Goal: Browse casually

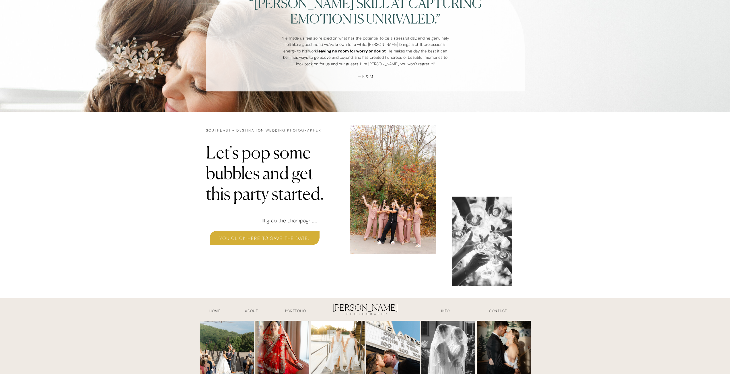
scroll to position [1663, 0]
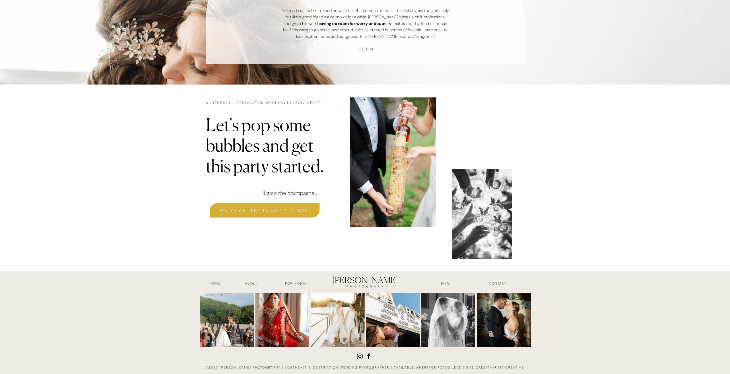
click at [292, 283] on h3 "Portfolio" at bounding box center [296, 284] width 42 height 7
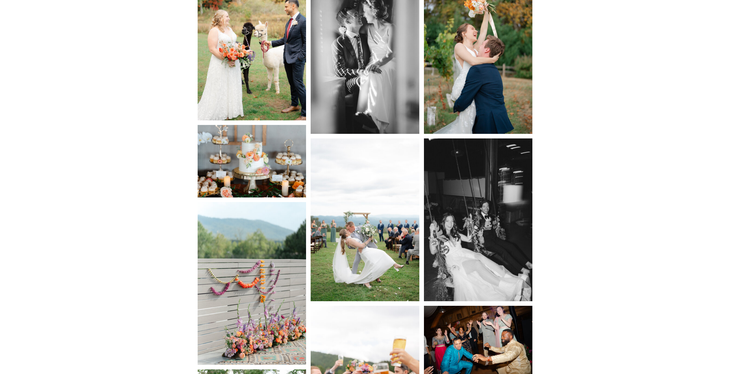
scroll to position [2124, 0]
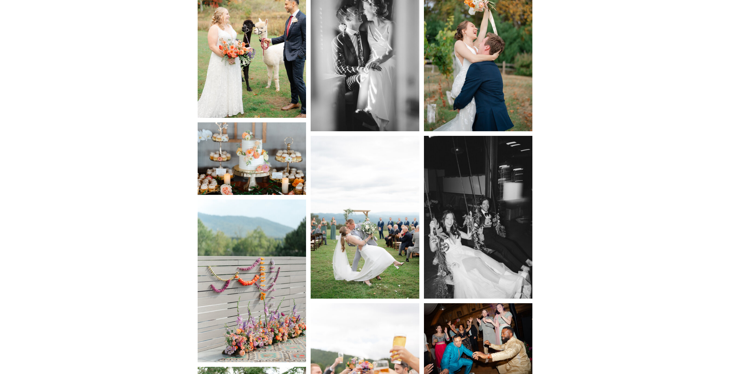
click at [344, 242] on img at bounding box center [365, 217] width 109 height 163
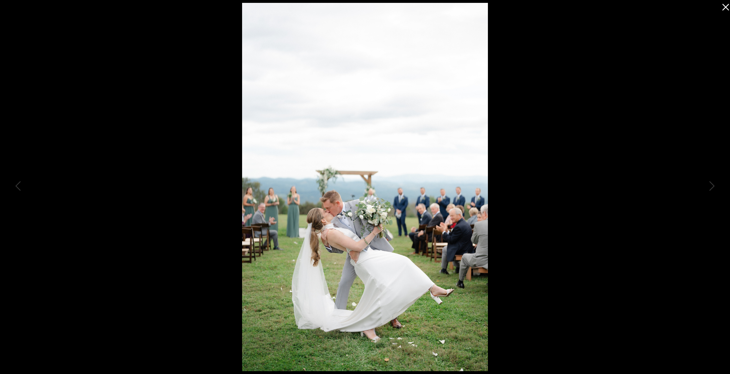
click at [104, 90] on div at bounding box center [365, 187] width 730 height 374
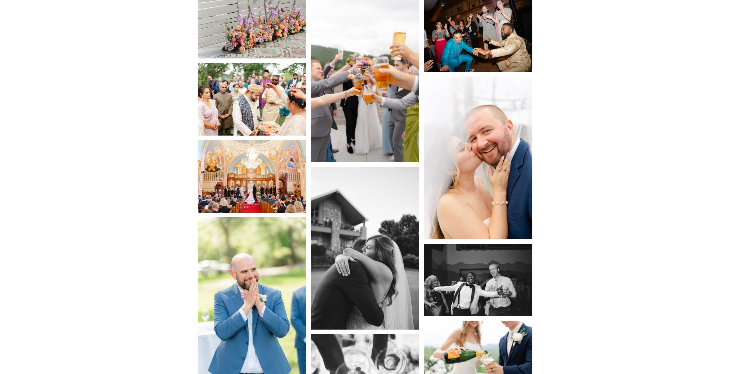
scroll to position [2439, 0]
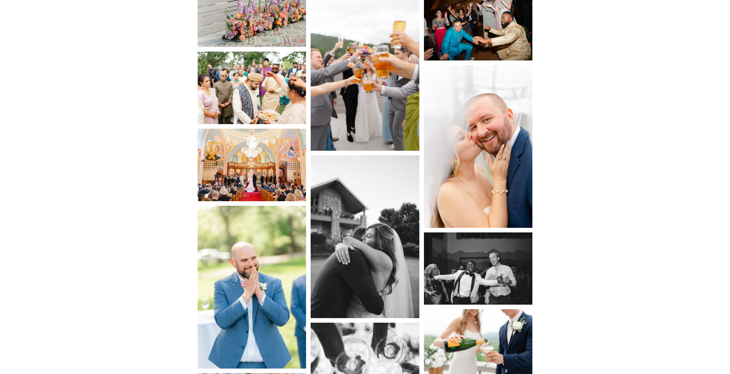
click at [241, 154] on img at bounding box center [252, 165] width 109 height 73
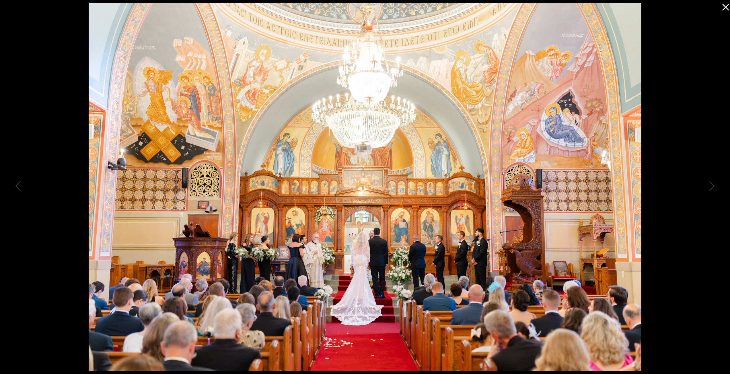
click at [57, 129] on div at bounding box center [365, 187] width 730 height 374
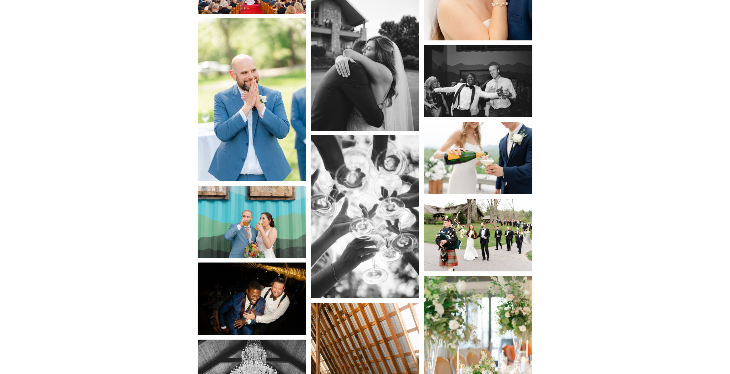
scroll to position [2669, 0]
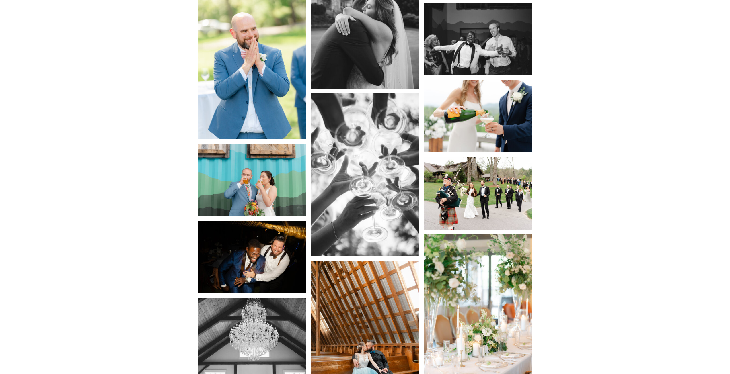
click at [466, 181] on img at bounding box center [478, 193] width 109 height 73
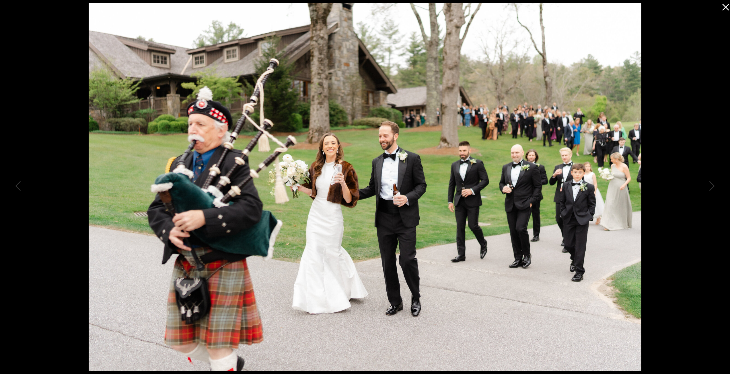
click at [723, 7] on icon at bounding box center [724, 5] width 11 height 11
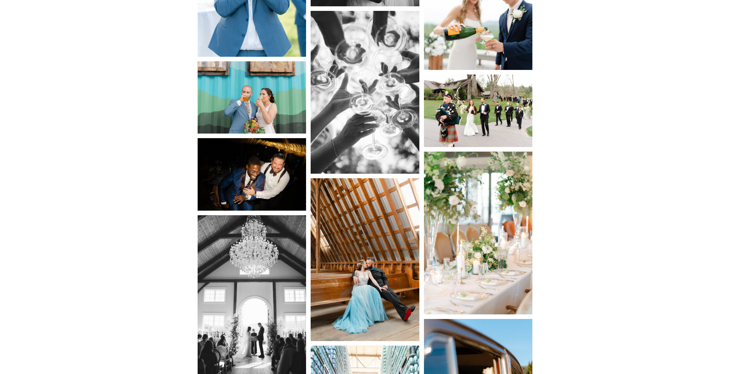
scroll to position [2755, 0]
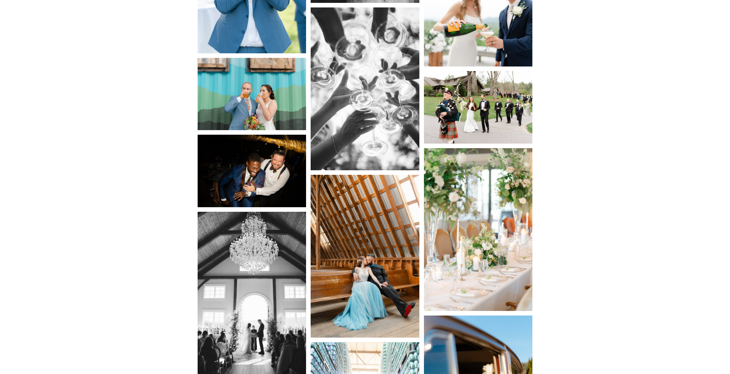
click at [377, 244] on img at bounding box center [365, 256] width 109 height 163
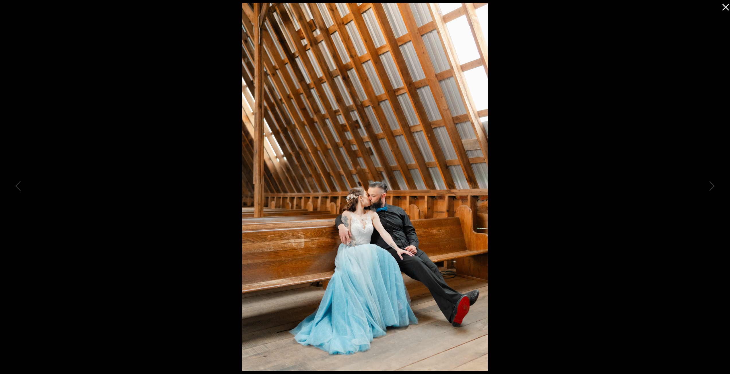
click at [723, 3] on icon at bounding box center [724, 5] width 11 height 11
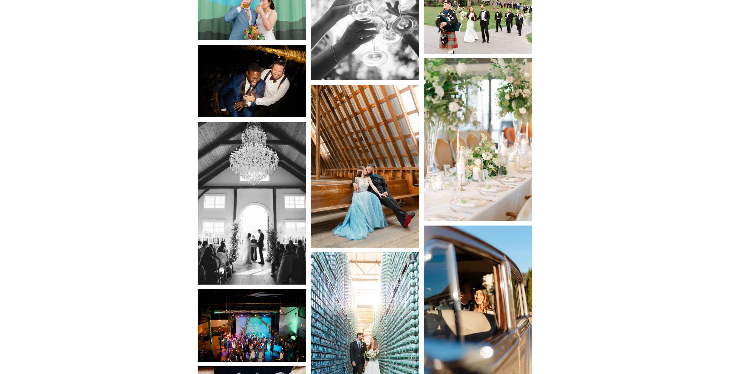
scroll to position [2956, 0]
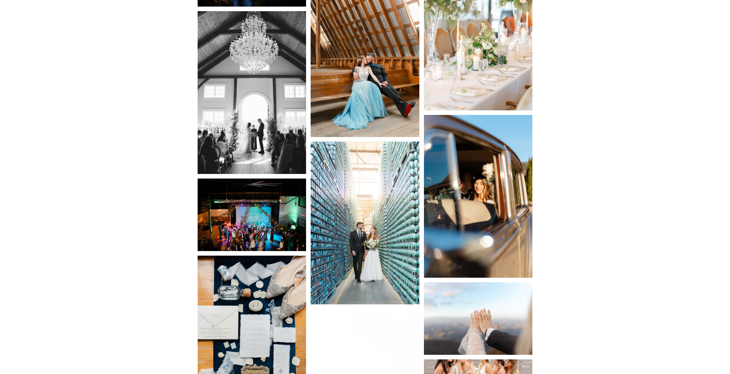
click at [275, 228] on img at bounding box center [252, 215] width 109 height 73
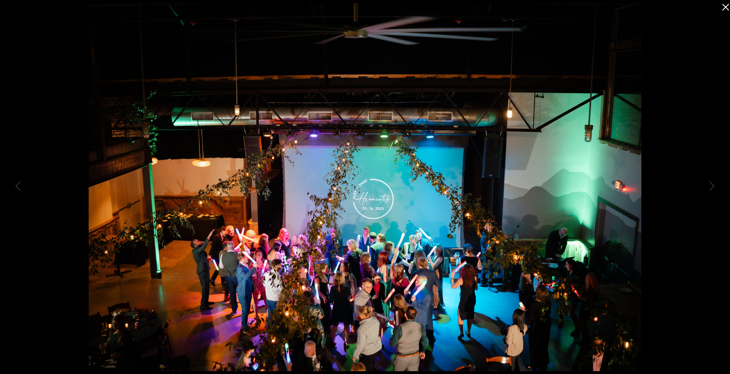
click at [723, 6] on icon at bounding box center [724, 5] width 11 height 11
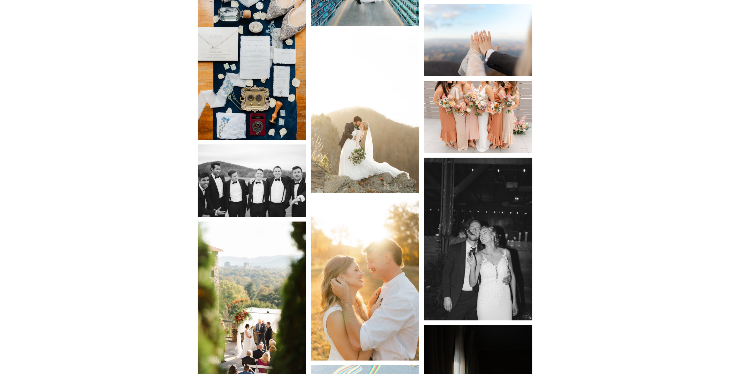
scroll to position [3243, 0]
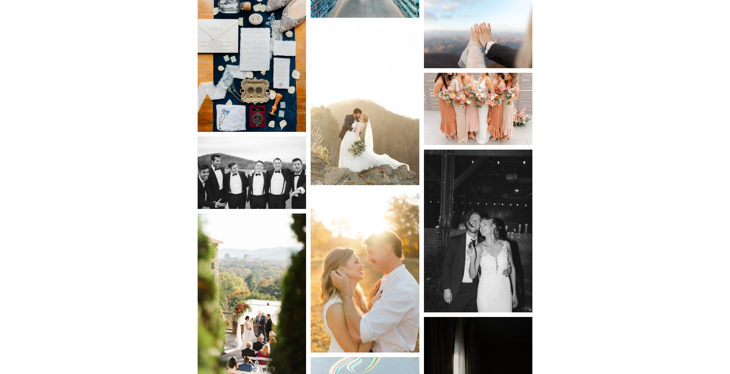
click at [278, 174] on img at bounding box center [252, 173] width 109 height 73
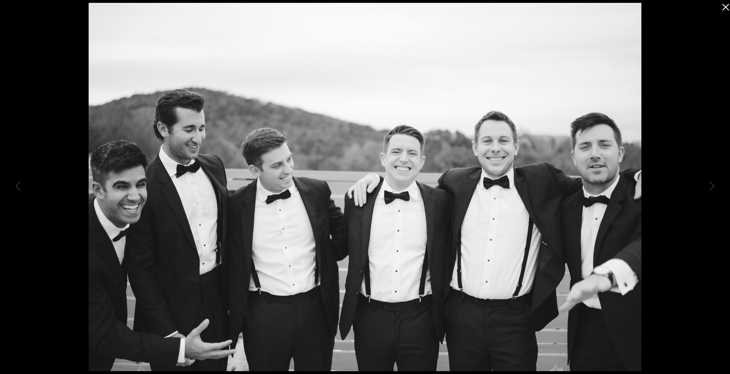
click at [723, 7] on icon at bounding box center [724, 5] width 11 height 11
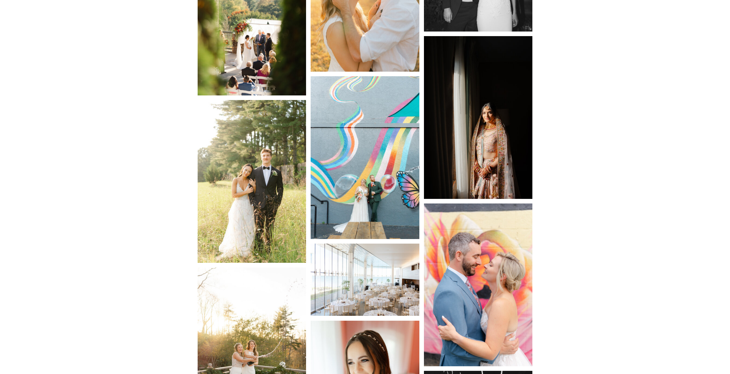
scroll to position [3530, 0]
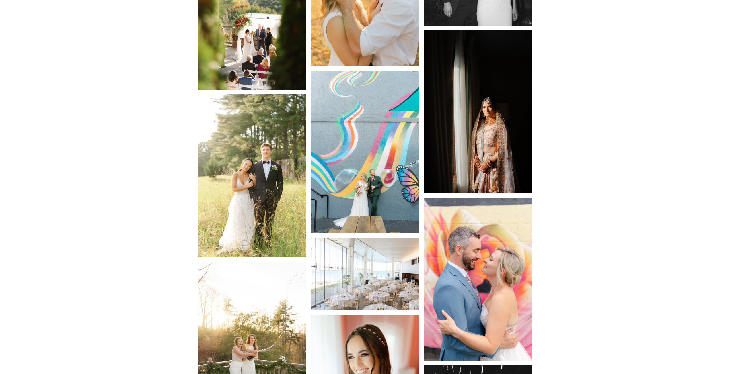
click at [241, 204] on img at bounding box center [252, 175] width 109 height 163
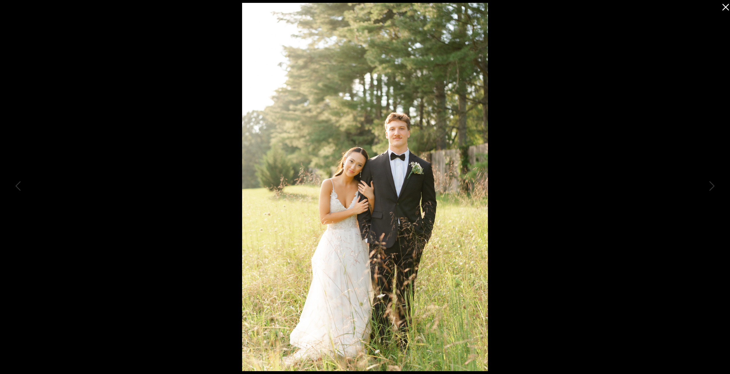
click at [724, 6] on icon at bounding box center [724, 5] width 11 height 11
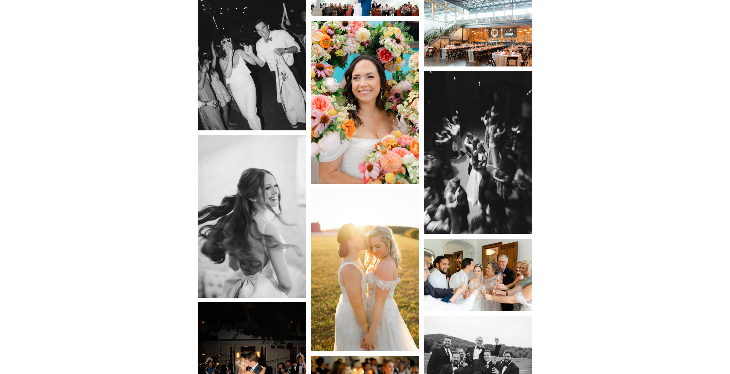
scroll to position [4305, 0]
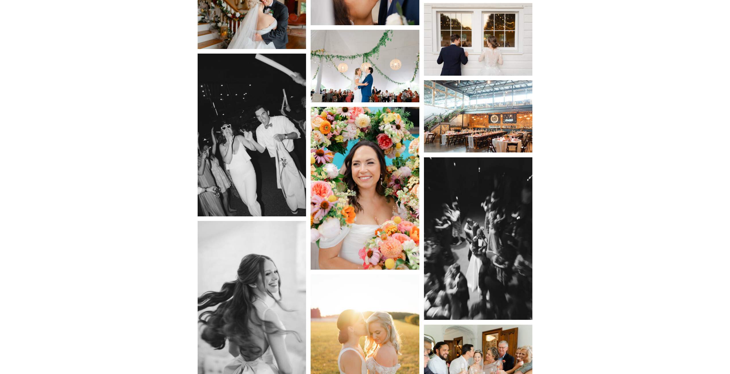
click at [277, 178] on img at bounding box center [252, 135] width 109 height 163
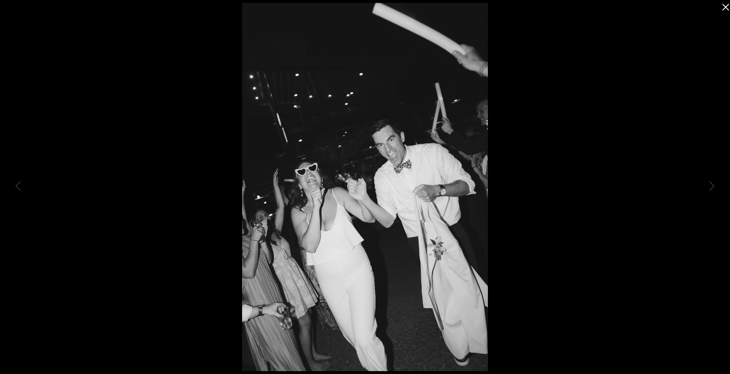
click at [727, 6] on icon at bounding box center [726, 7] width 7 height 7
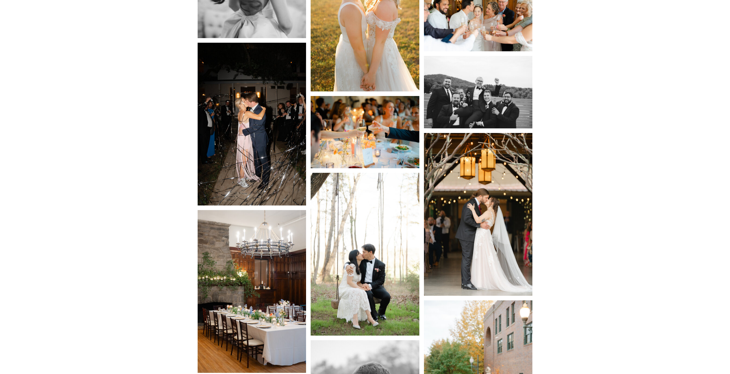
scroll to position [4821, 0]
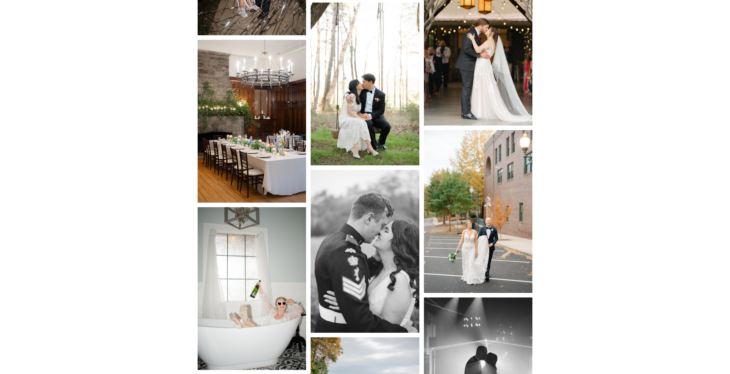
click at [247, 111] on img at bounding box center [252, 121] width 109 height 163
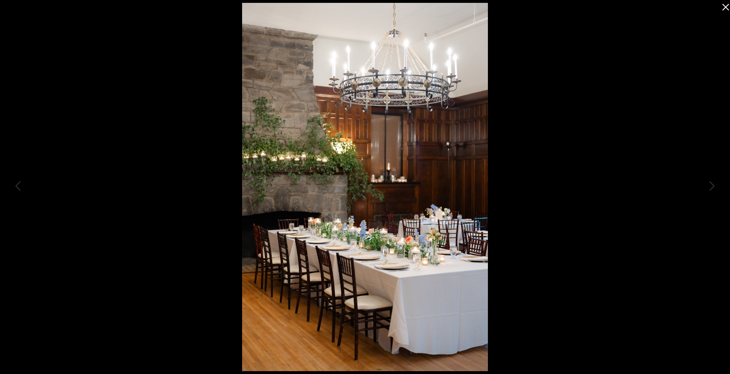
click at [724, 8] on icon at bounding box center [724, 5] width 11 height 11
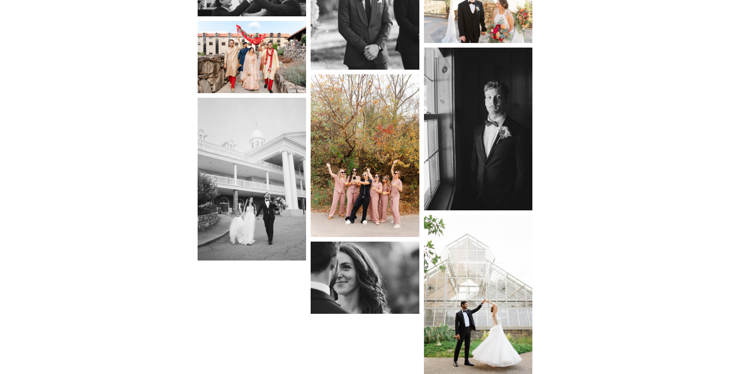
scroll to position [6112, 0]
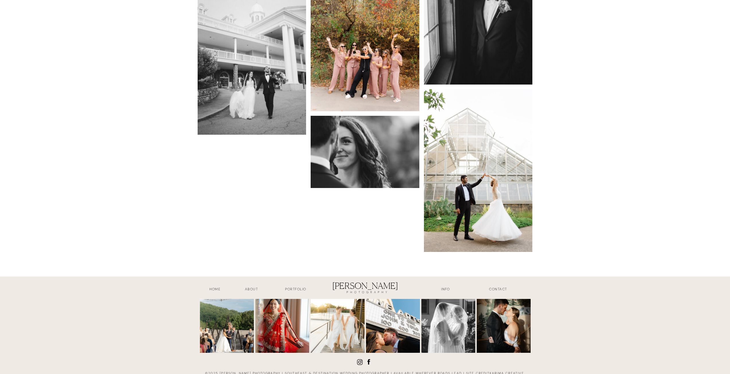
click at [447, 290] on h3 "INFO" at bounding box center [446, 290] width 29 height 7
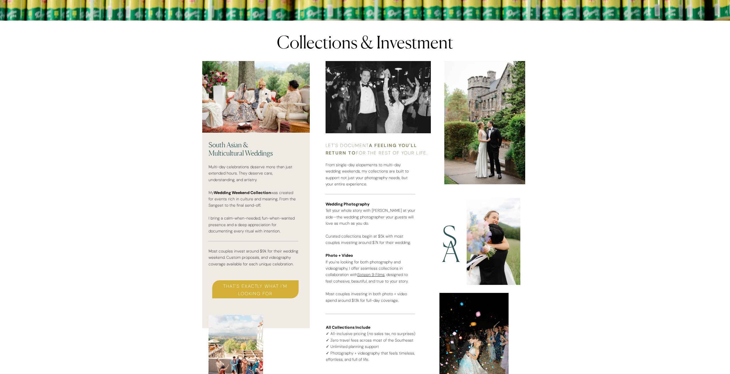
scroll to position [1377, 0]
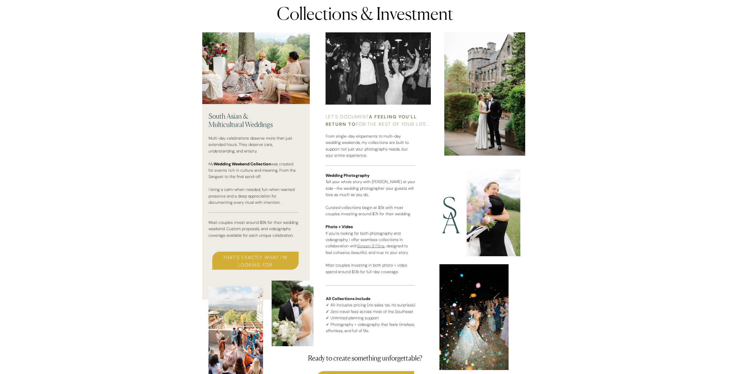
click at [368, 246] on link "Sixteen 9 Films" at bounding box center [371, 246] width 27 height 5
